Goal: Information Seeking & Learning: Learn about a topic

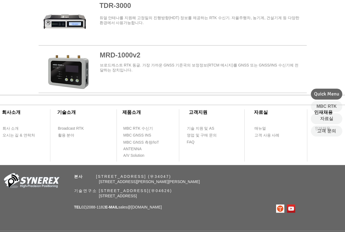
scroll to position [699, 0]
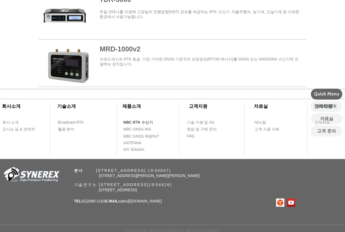
click at [145, 122] on span "MBC RTK 수신기" at bounding box center [138, 122] width 30 height 5
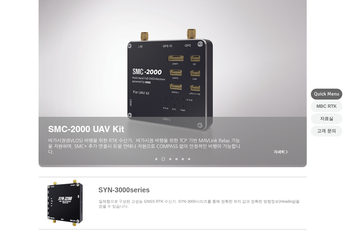
scroll to position [43, 0]
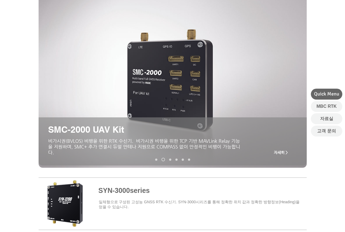
click at [282, 153] on span "자세히 >" at bounding box center [281, 152] width 14 height 4
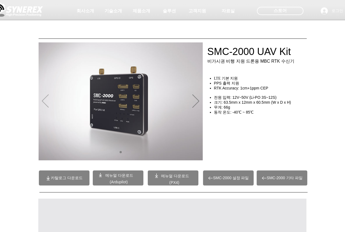
click at [43, 103] on icon "이전" at bounding box center [45, 100] width 7 height 13
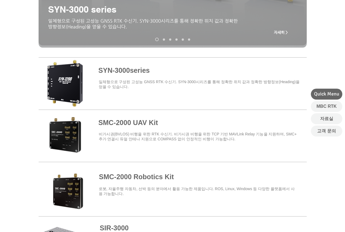
scroll to position [164, 0]
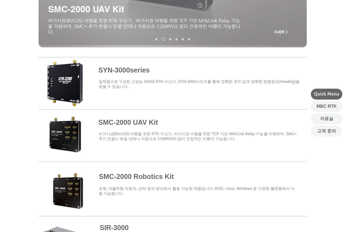
click at [110, 80] on span at bounding box center [173, 82] width 268 height 48
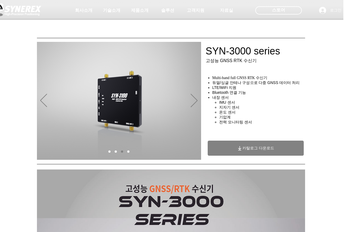
scroll to position [0, 2]
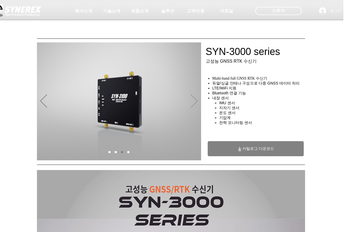
click at [194, 98] on icon "다음" at bounding box center [194, 100] width 7 height 13
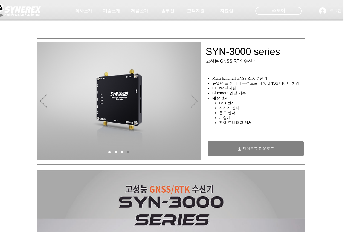
click at [194, 98] on icon "다음" at bounding box center [194, 100] width 7 height 13
